Goal: Find specific page/section: Find specific page/section

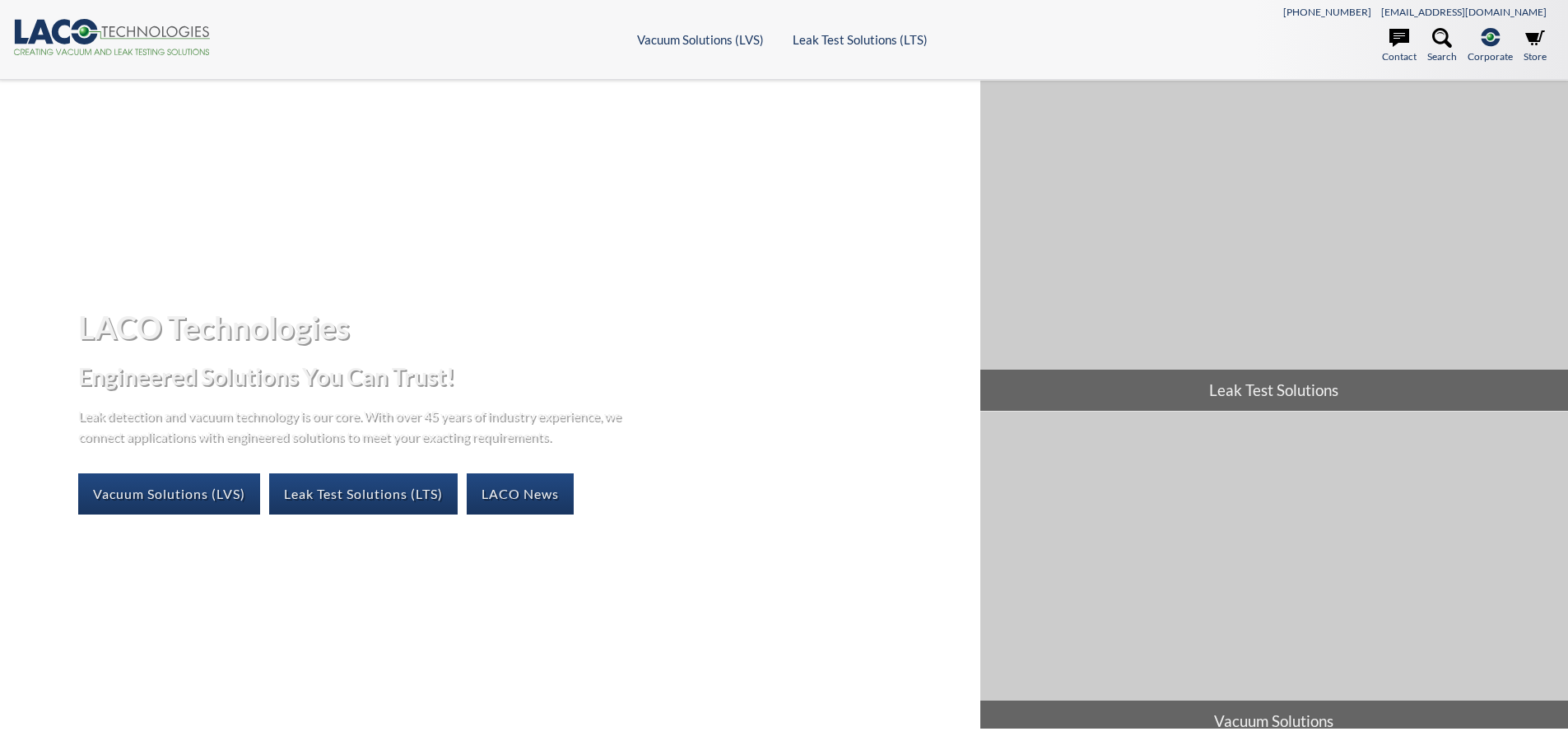
select select "Language Translate Widget"
click at [361, 509] on link "Leak Test Solutions (LTS)" at bounding box center [364, 494] width 189 height 41
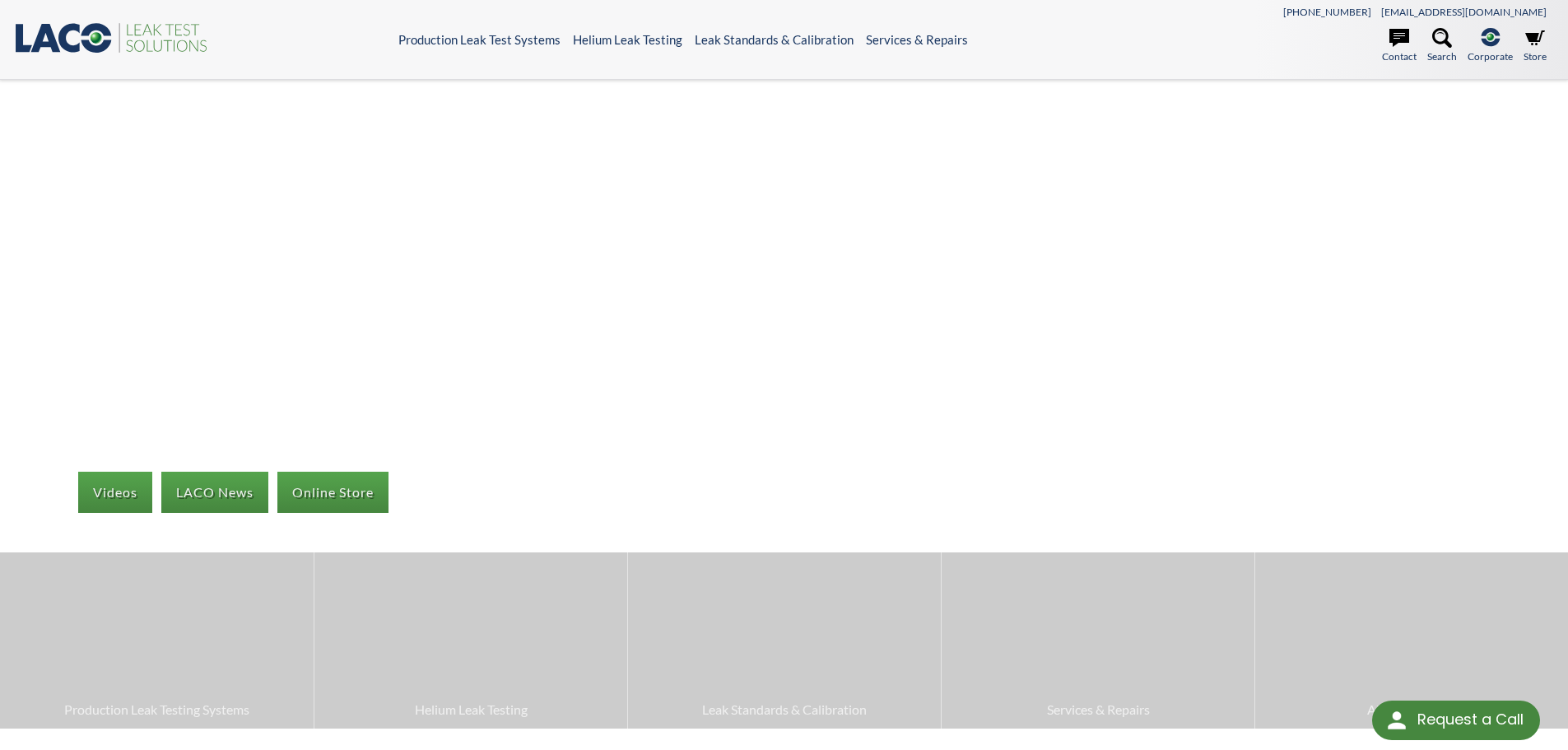
select select "Language Translate Widget"
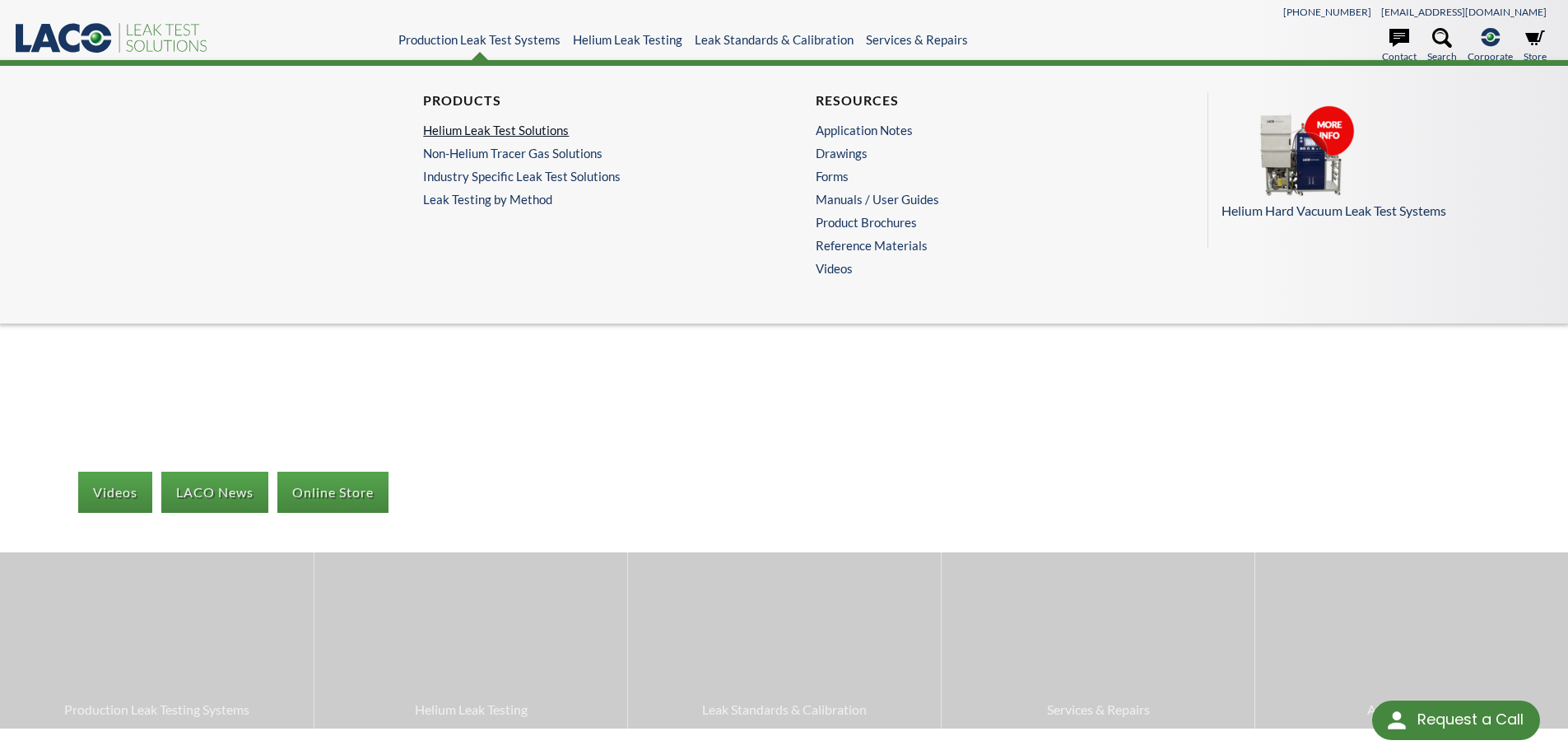
click at [517, 127] on link "Helium Leak Test Solutions" at bounding box center [584, 130] width 321 height 15
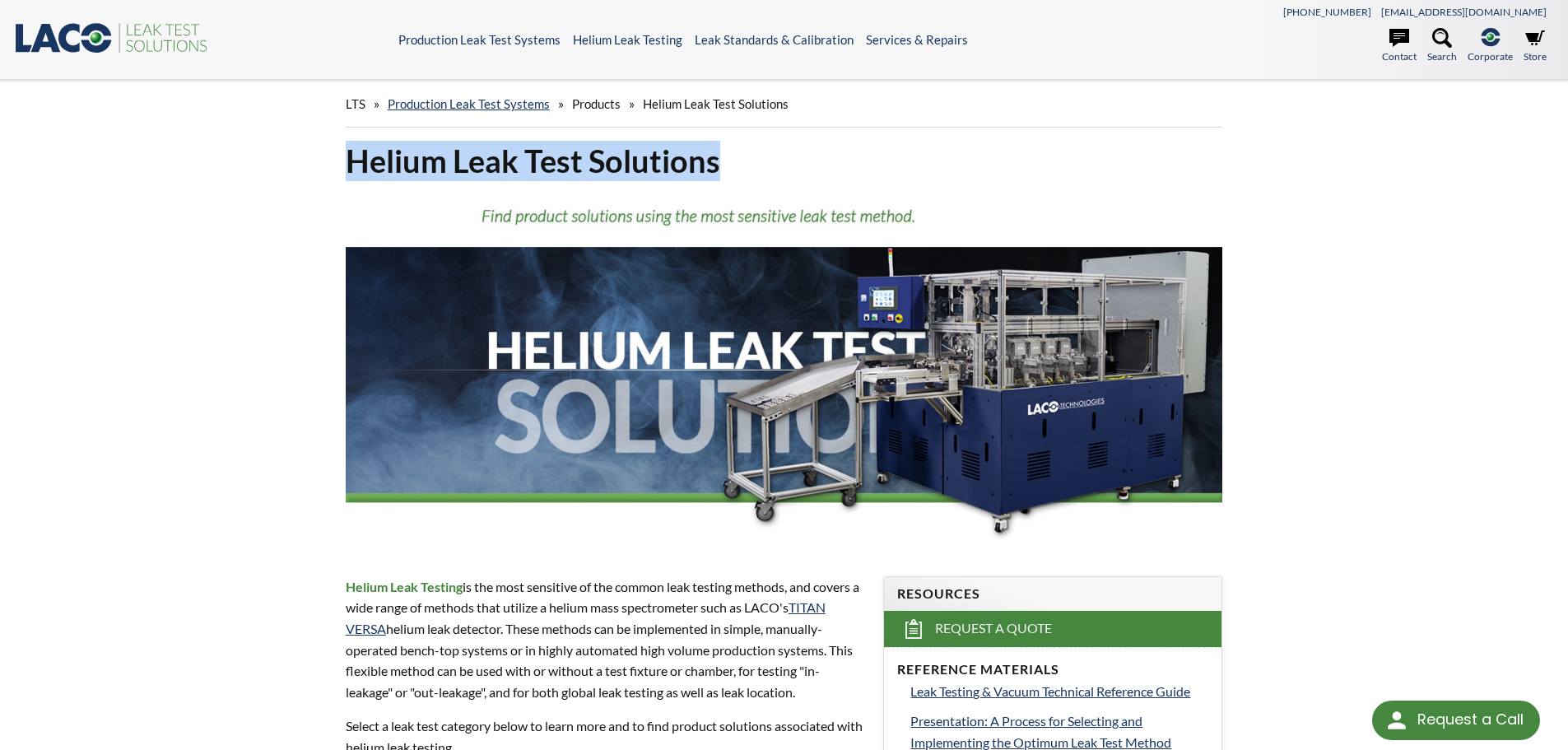
drag, startPoint x: 346, startPoint y: 149, endPoint x: 730, endPoint y: 144, distance: 384.0
click at [730, 144] on h1 "Helium Leak Test Solutions" at bounding box center [784, 160] width 877 height 40
copy h1 "Helium Leak Test Solutions"
